Goal: Find specific page/section: Find specific page/section

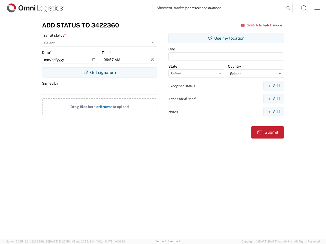
click at [219, 8] on input "search" at bounding box center [219, 8] width 132 height 10
click at [288, 8] on icon at bounding box center [287, 8] width 7 height 7
click at [303, 8] on icon at bounding box center [303, 8] width 8 height 8
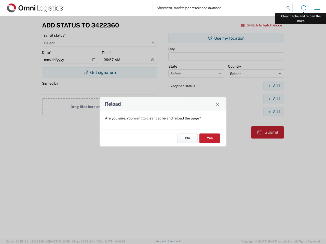
click at [317, 8] on div "Reload Are you sure, you want to clear cache and reload the page? No Yes" at bounding box center [163, 122] width 326 height 244
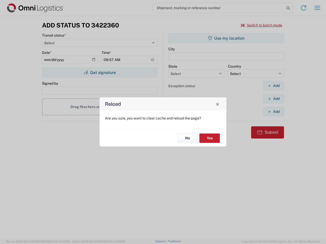
click at [261, 25] on div "Reload Are you sure, you want to clear cache and reload the page? No Yes" at bounding box center [163, 122] width 326 height 244
click at [99, 73] on div "Reload Are you sure, you want to clear cache and reload the page? No Yes" at bounding box center [163, 122] width 326 height 244
click at [226, 38] on div "Reload Are you sure, you want to clear cache and reload the page? No Yes" at bounding box center [163, 122] width 326 height 244
click at [273, 86] on div "Reload Are you sure, you want to clear cache and reload the page? No Yes" at bounding box center [163, 122] width 326 height 244
click at [273, 99] on div "Reload Are you sure, you want to clear cache and reload the page? No Yes" at bounding box center [163, 122] width 326 height 244
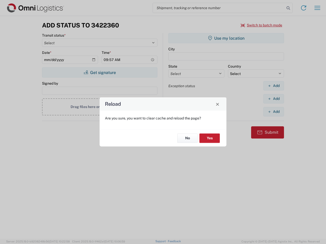
click at [273, 112] on div "Reload Are you sure, you want to clear cache and reload the page? No Yes" at bounding box center [163, 122] width 326 height 244
